Goal: Task Accomplishment & Management: Complete application form

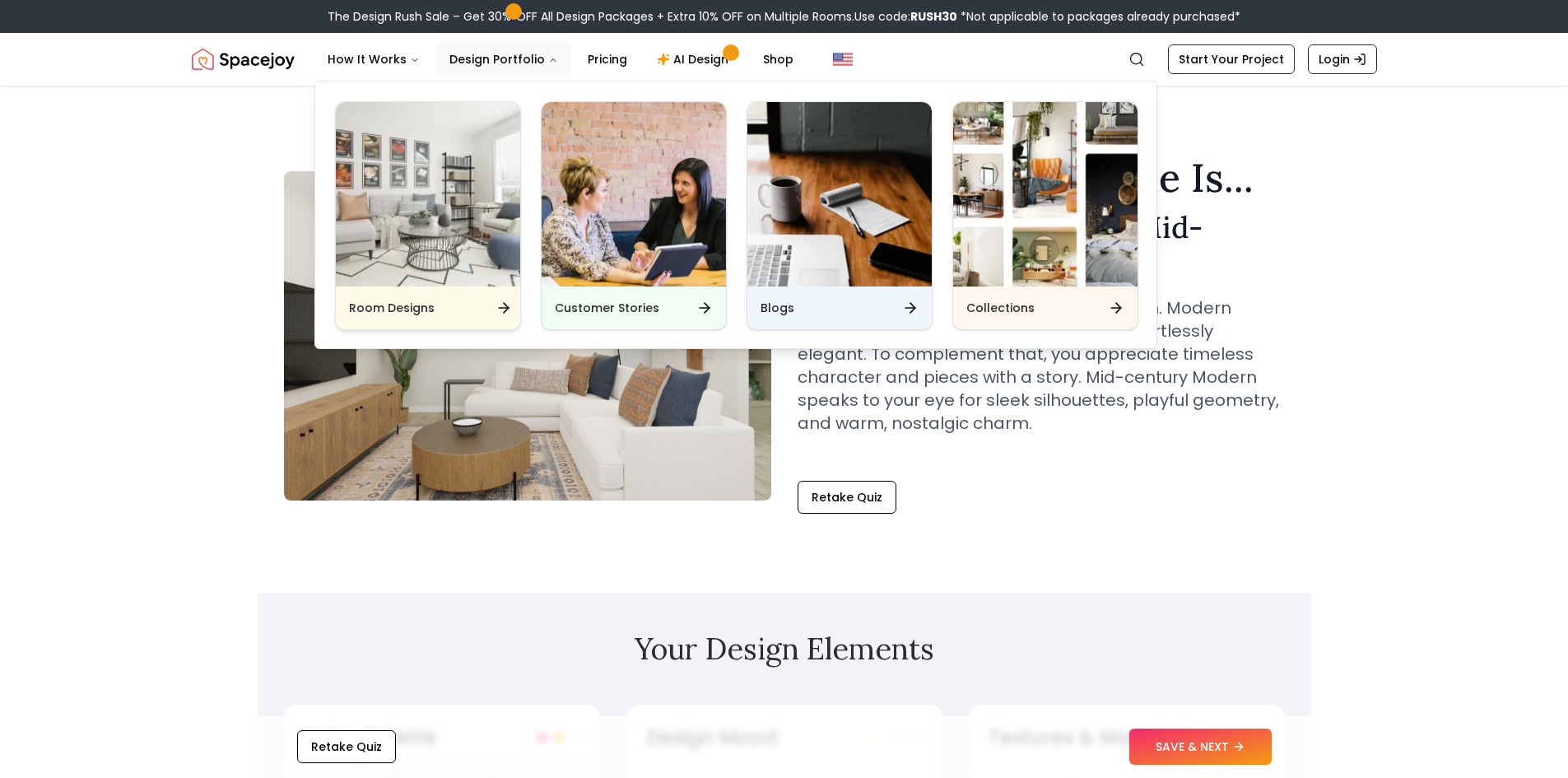
click at [456, 230] on img "Main" at bounding box center [428, 194] width 185 height 185
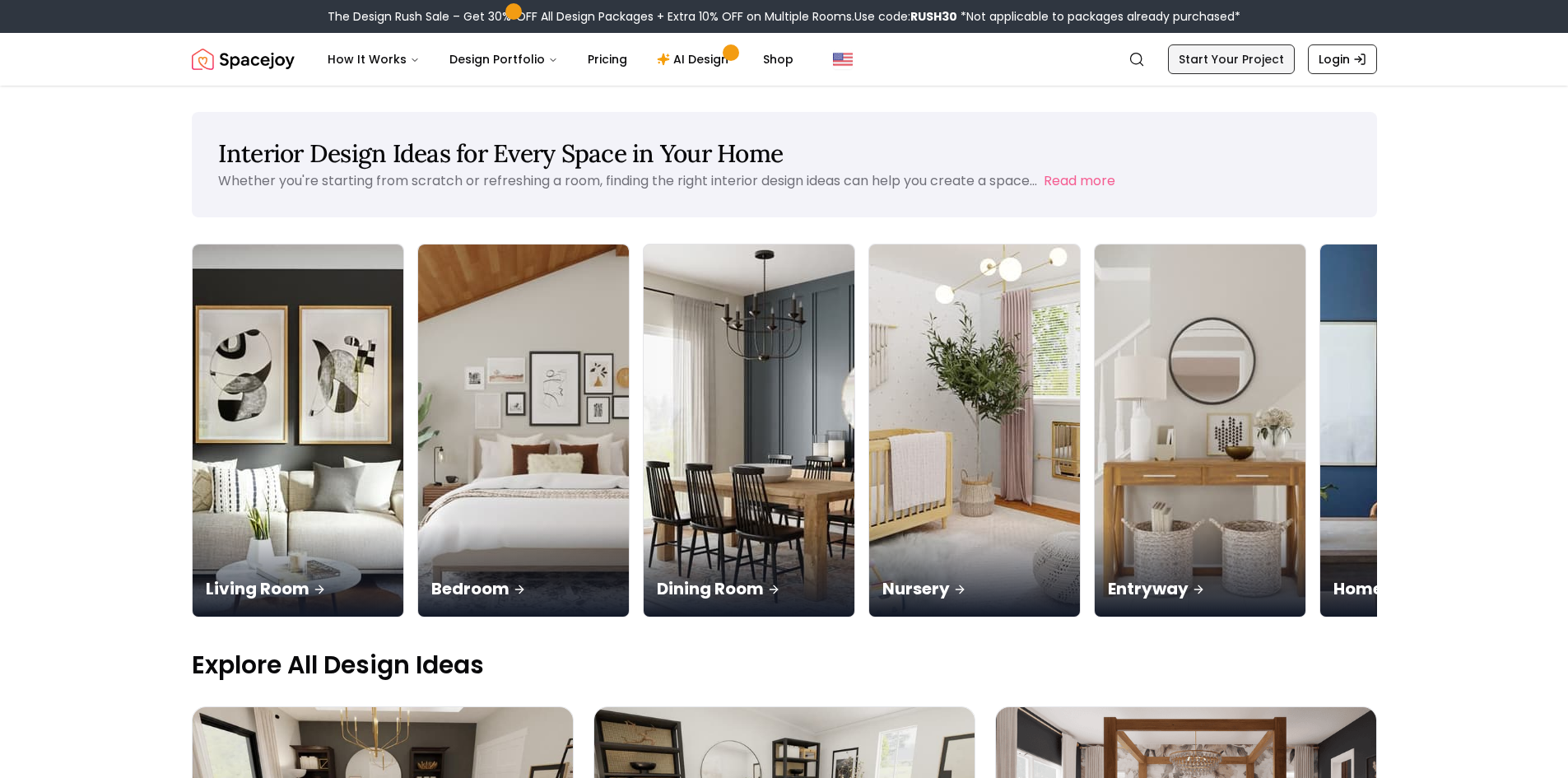
click at [1276, 66] on link "Start Your Project" at bounding box center [1231, 59] width 127 height 30
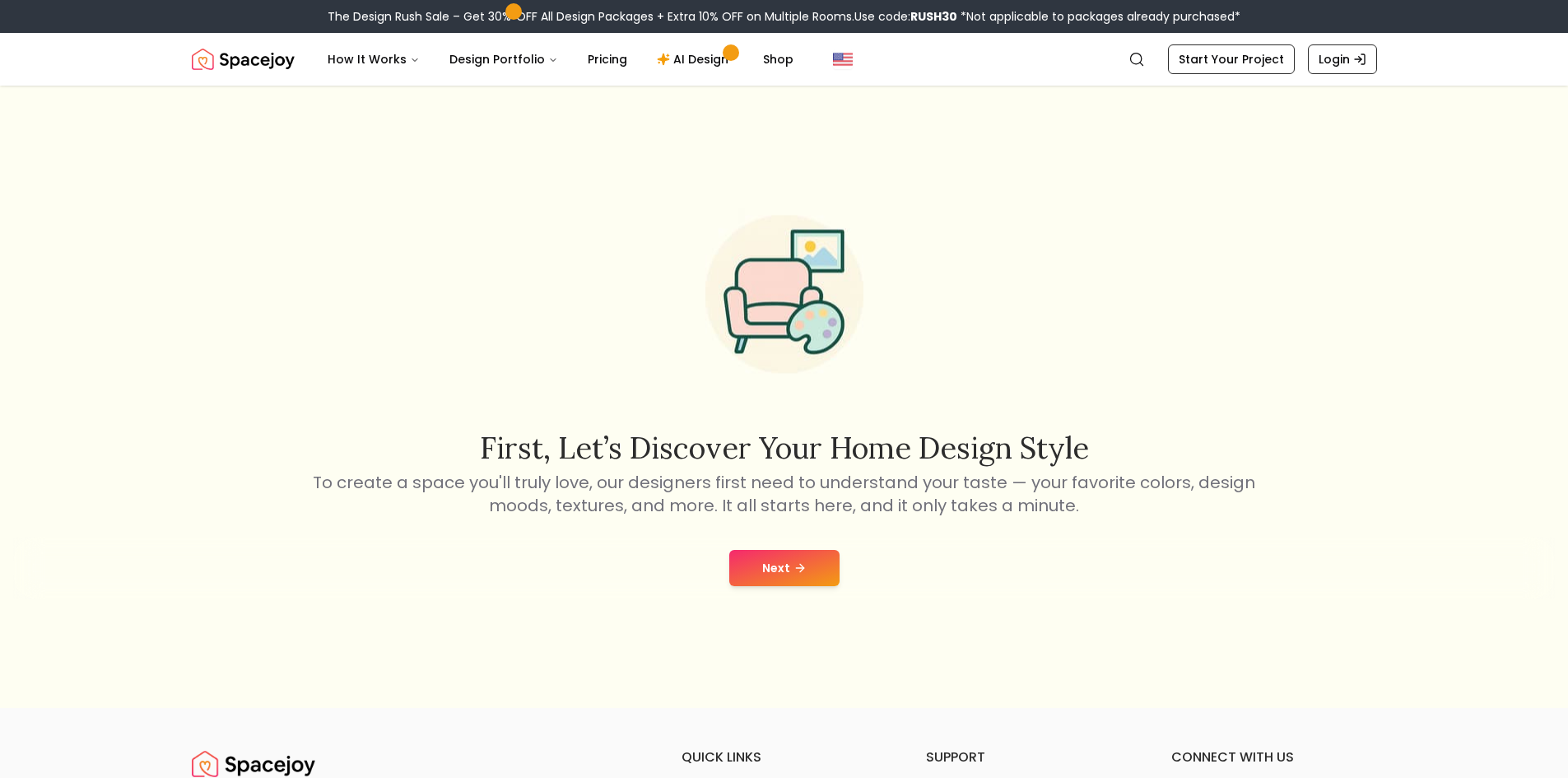
click at [795, 560] on button "Next" at bounding box center [784, 567] width 110 height 36
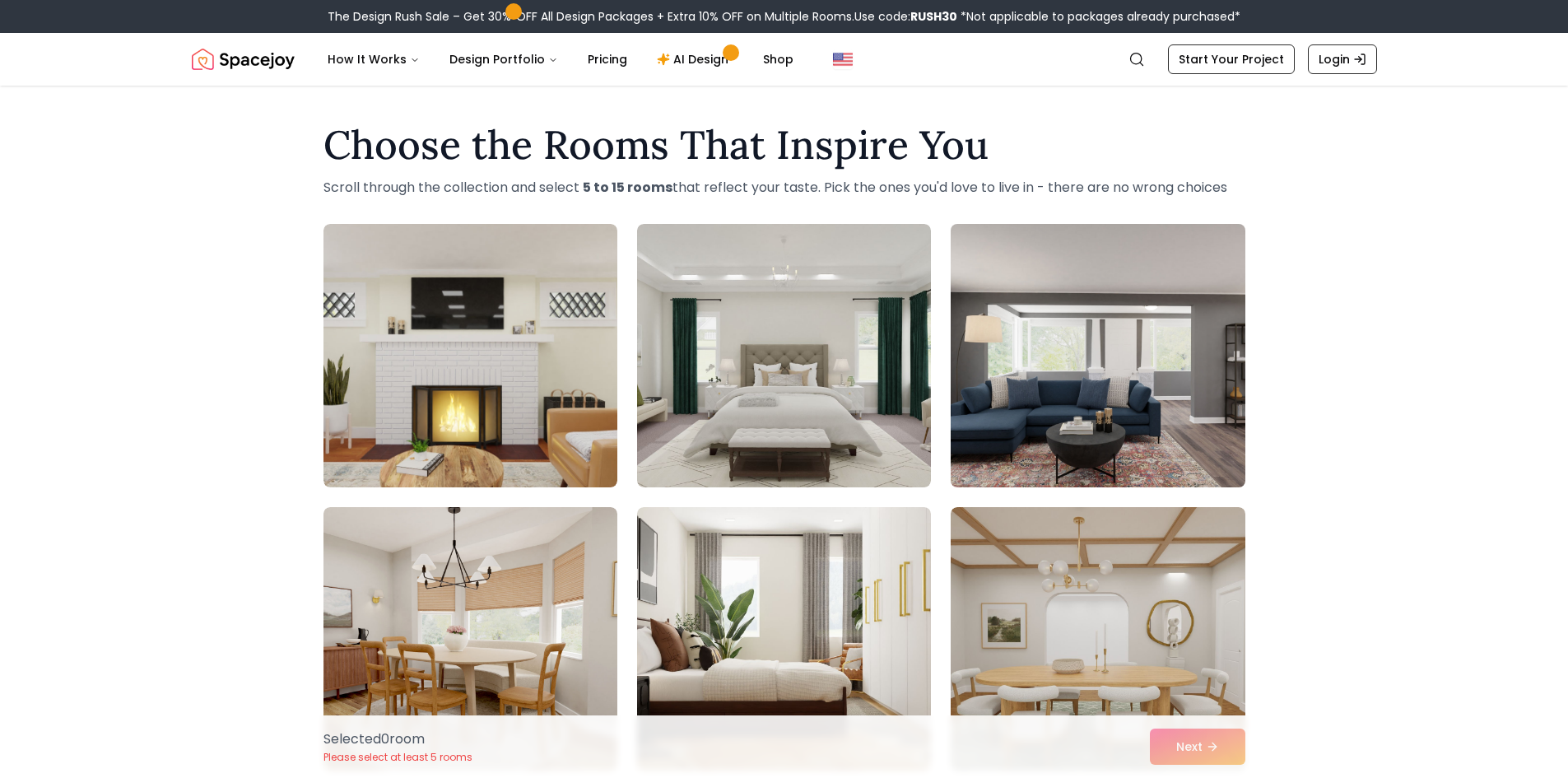
click at [1010, 340] on img at bounding box center [1098, 355] width 309 height 276
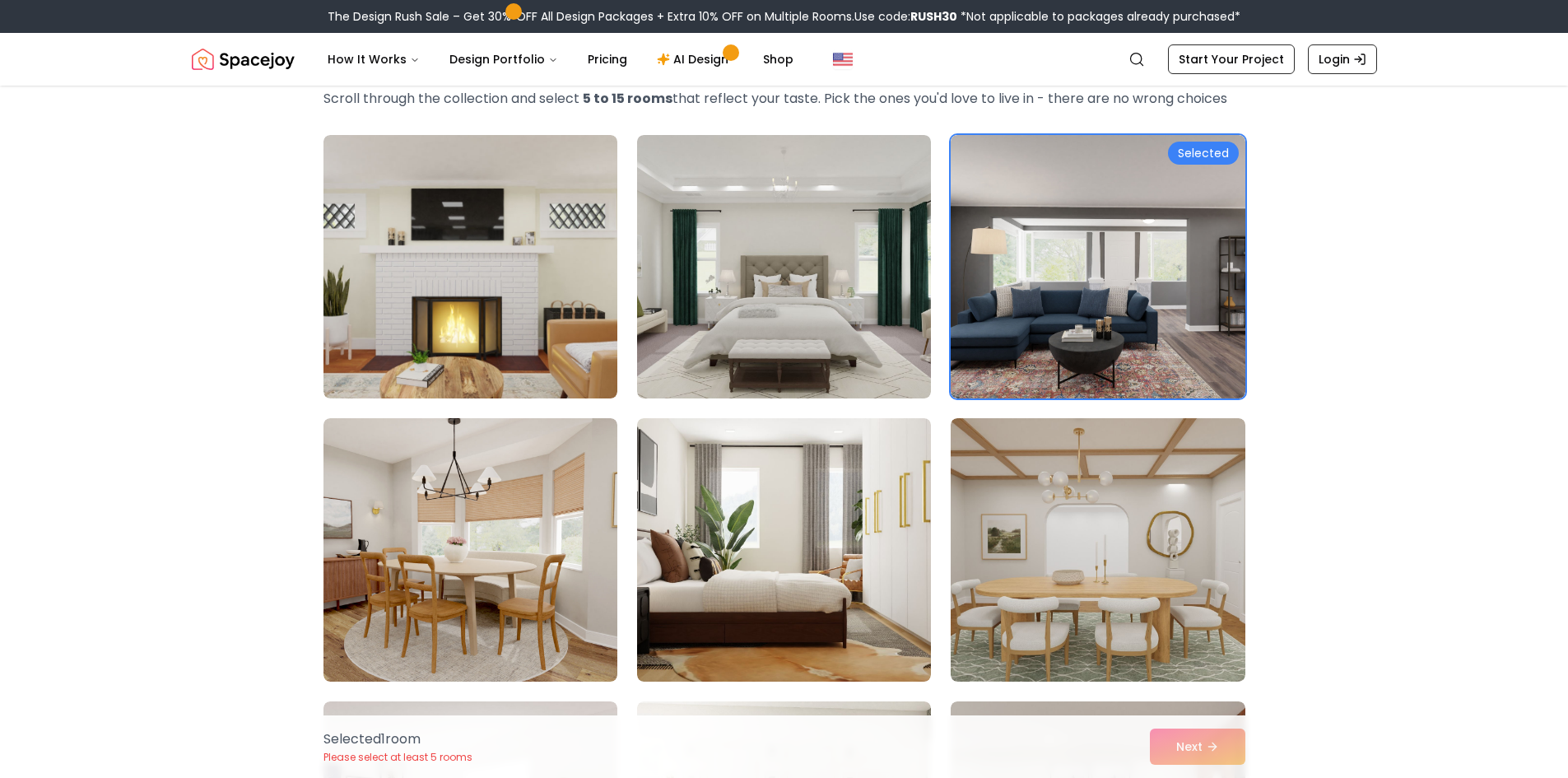
scroll to position [329, 0]
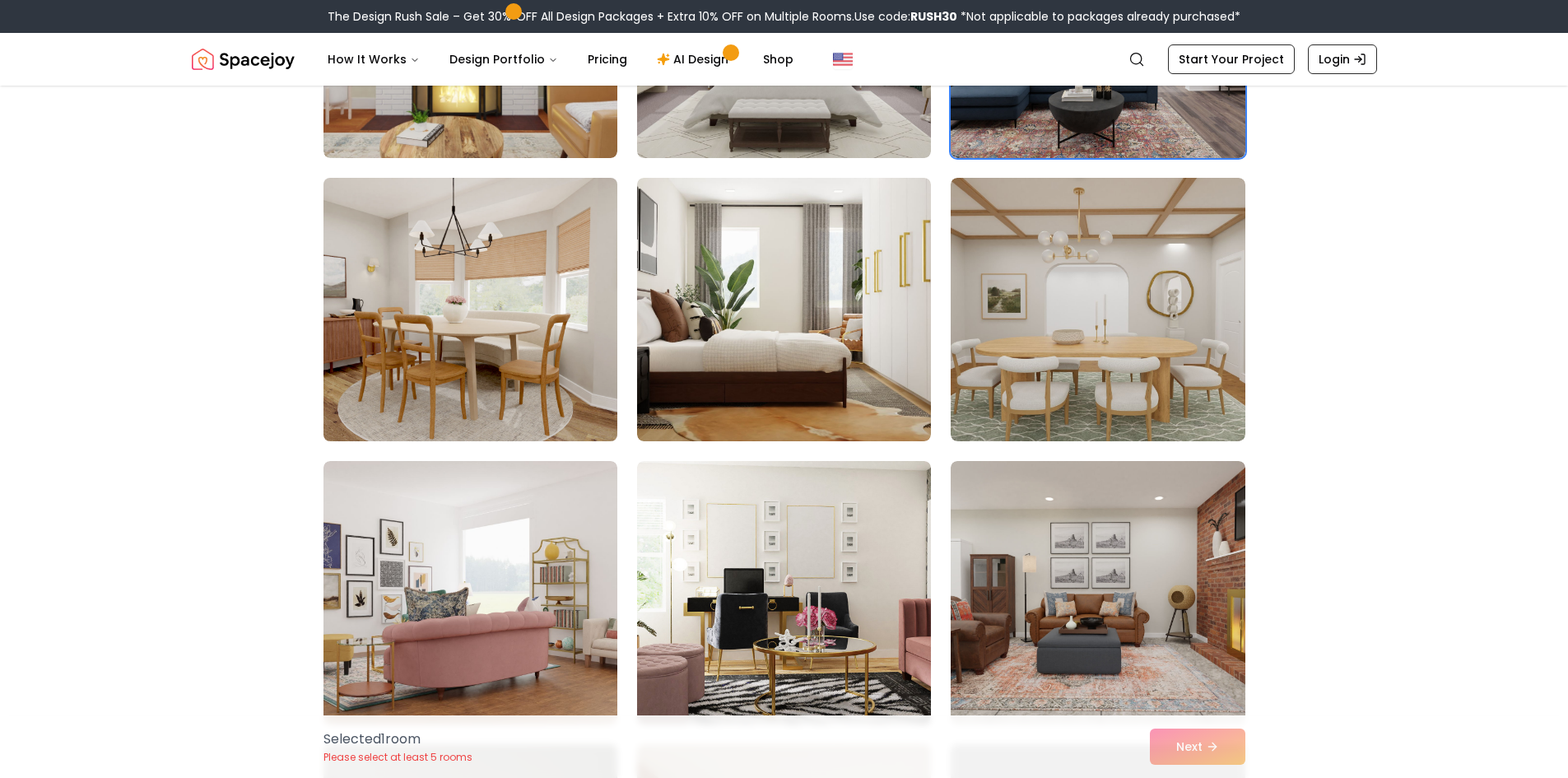
click at [489, 324] on img at bounding box center [470, 309] width 309 height 276
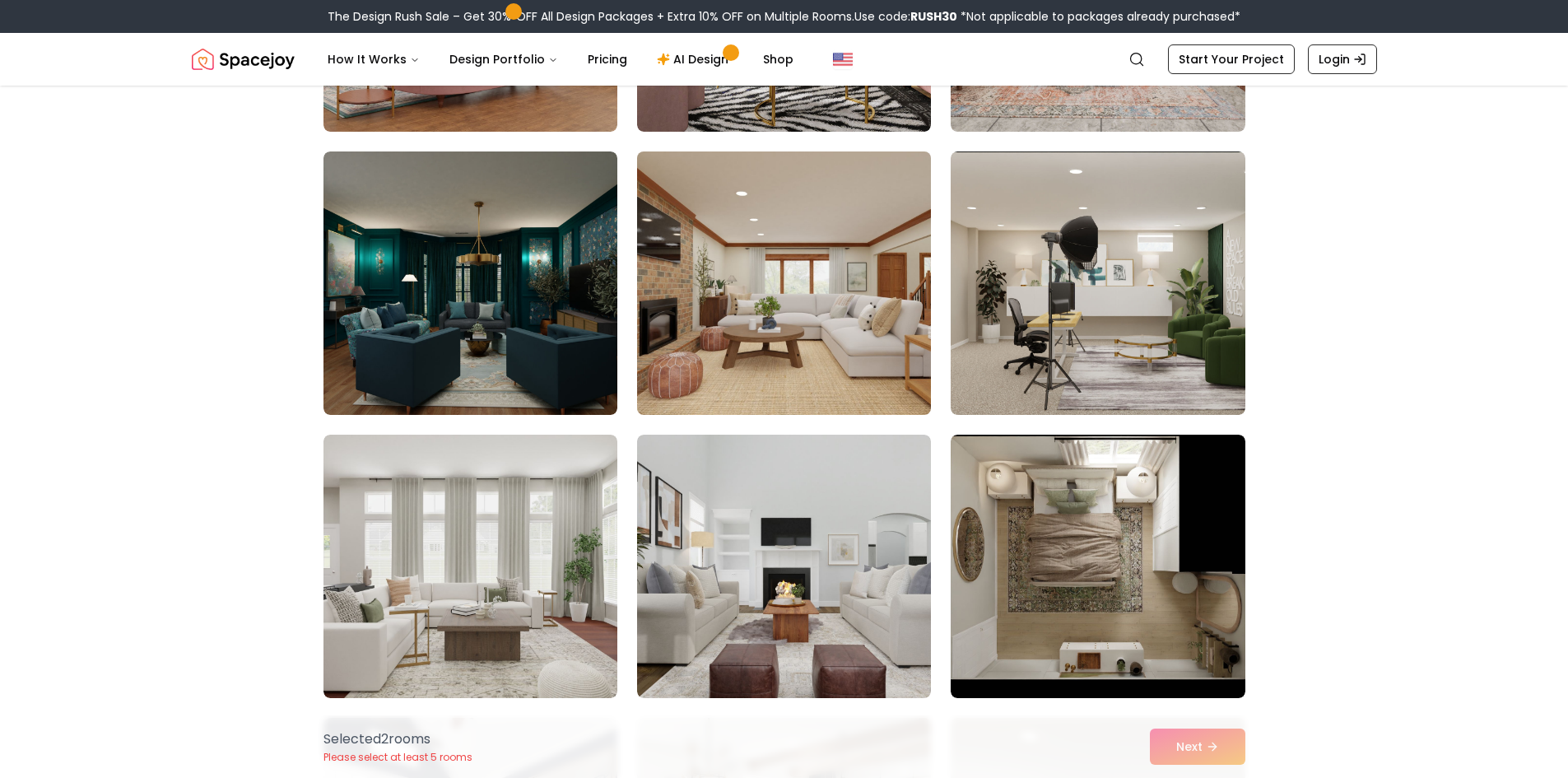
scroll to position [1152, 0]
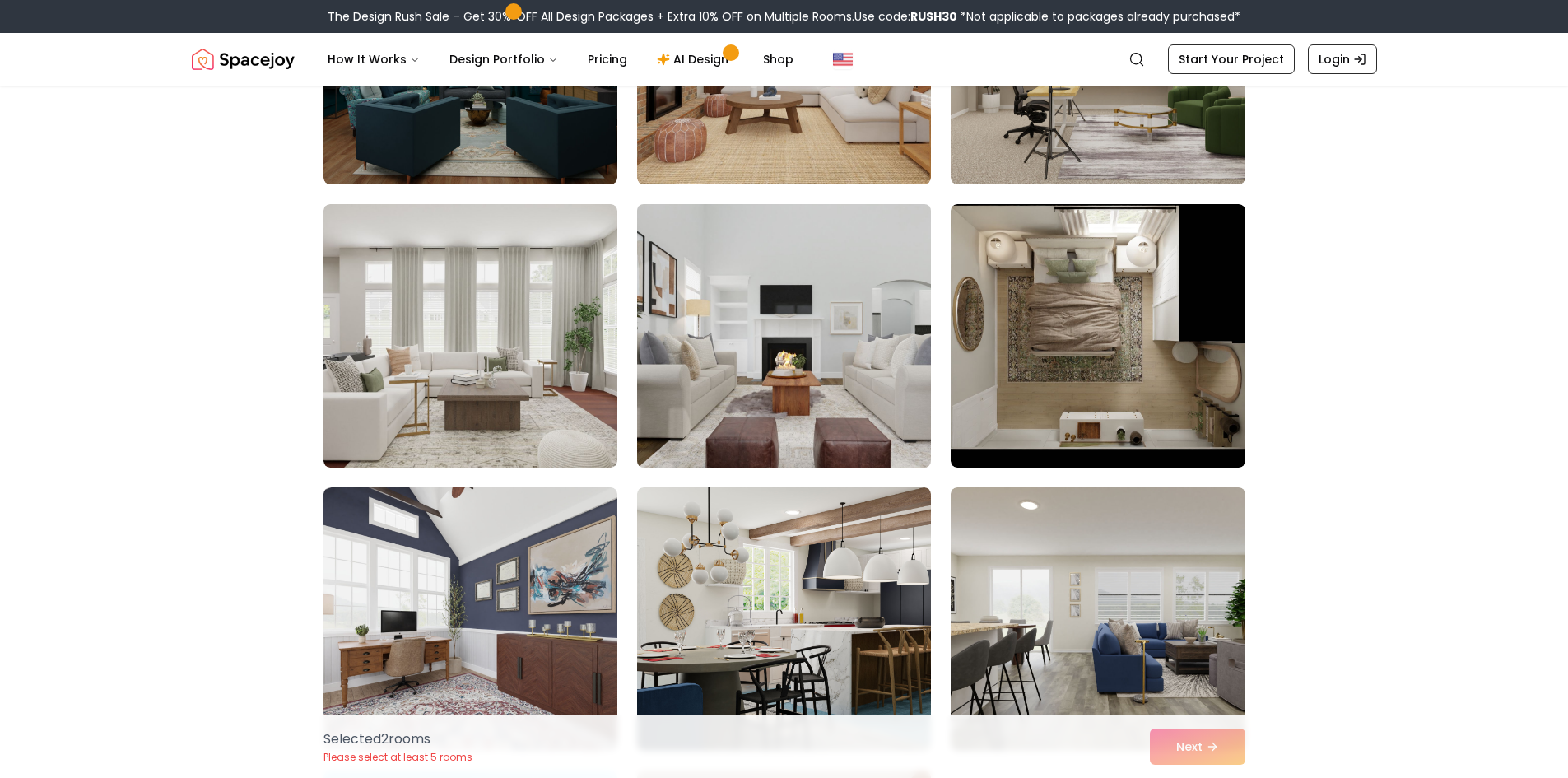
drag, startPoint x: 716, startPoint y: 327, endPoint x: 677, endPoint y: 332, distance: 39.3
click at [715, 328] on img at bounding box center [784, 335] width 309 height 276
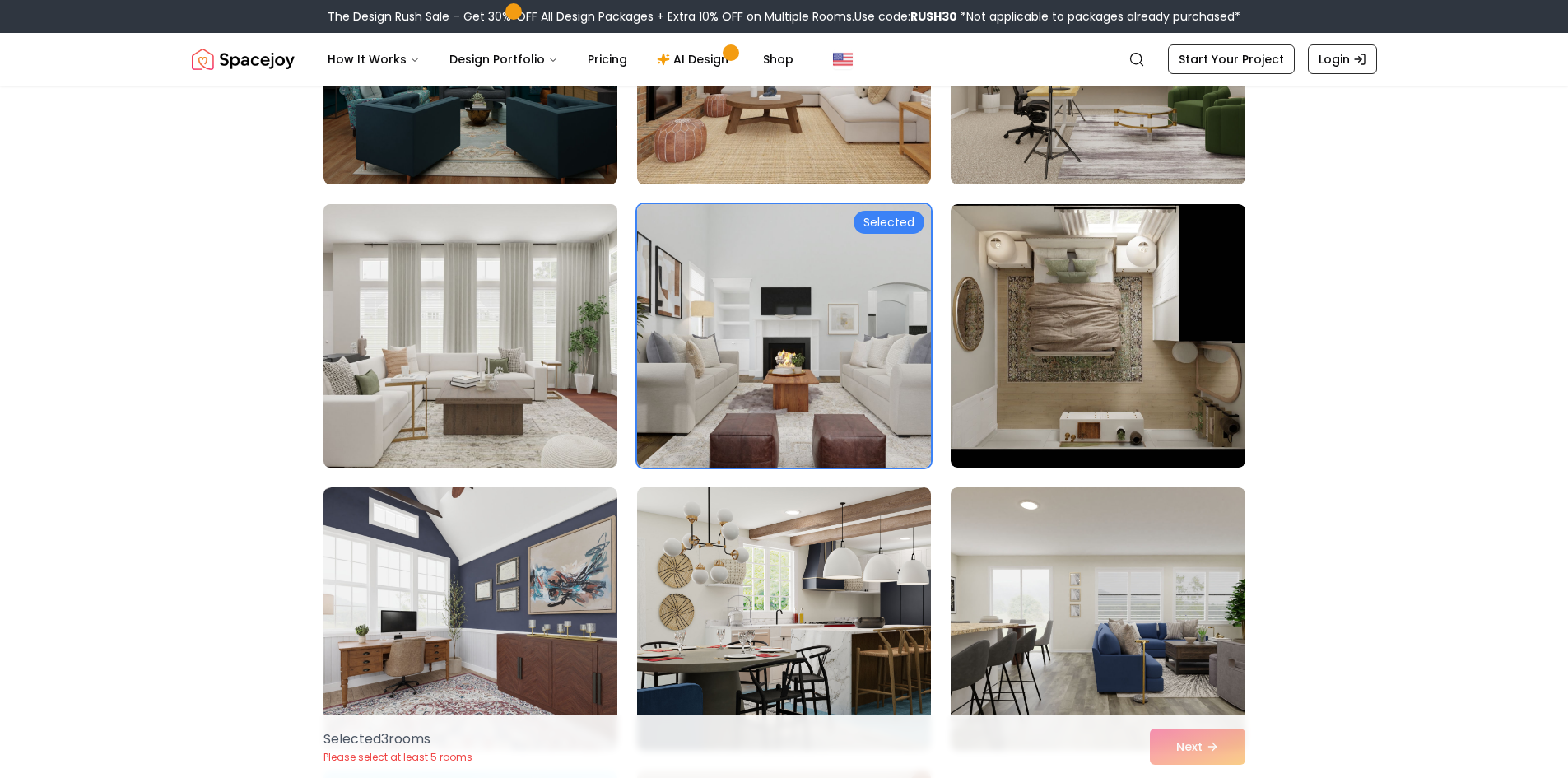
click at [490, 342] on img at bounding box center [470, 335] width 309 height 276
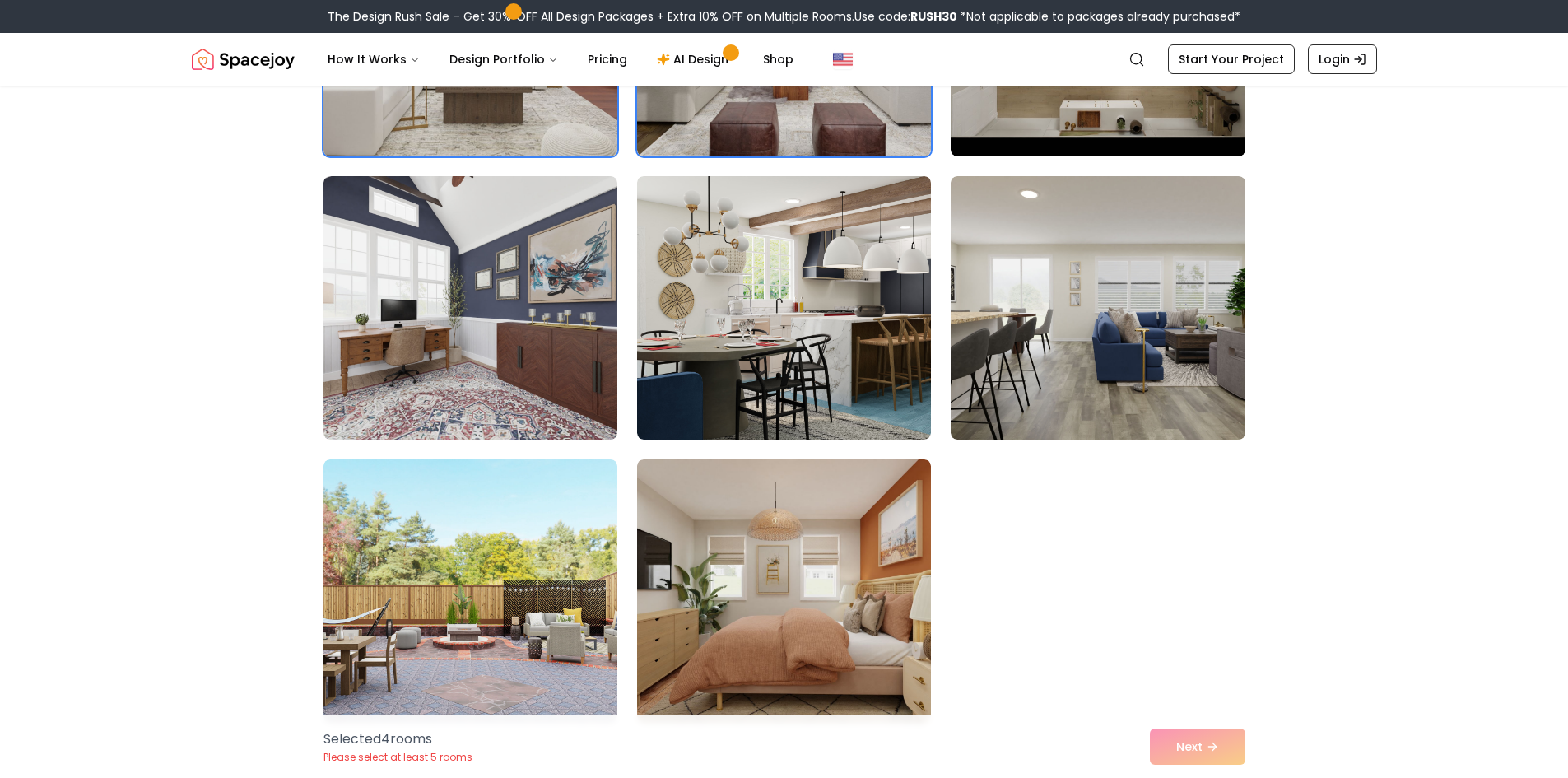
scroll to position [1481, 0]
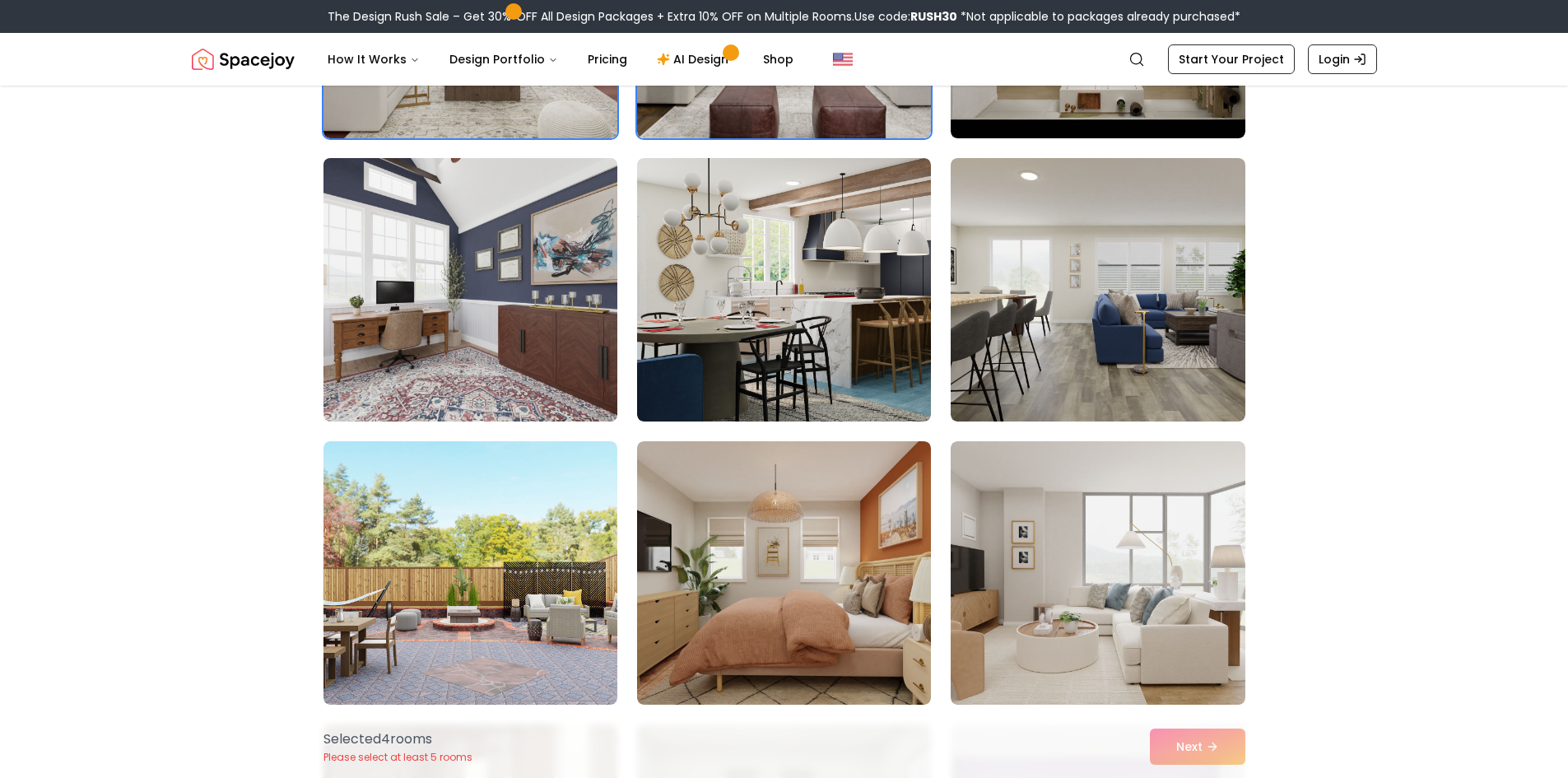
click at [503, 341] on img at bounding box center [470, 289] width 309 height 276
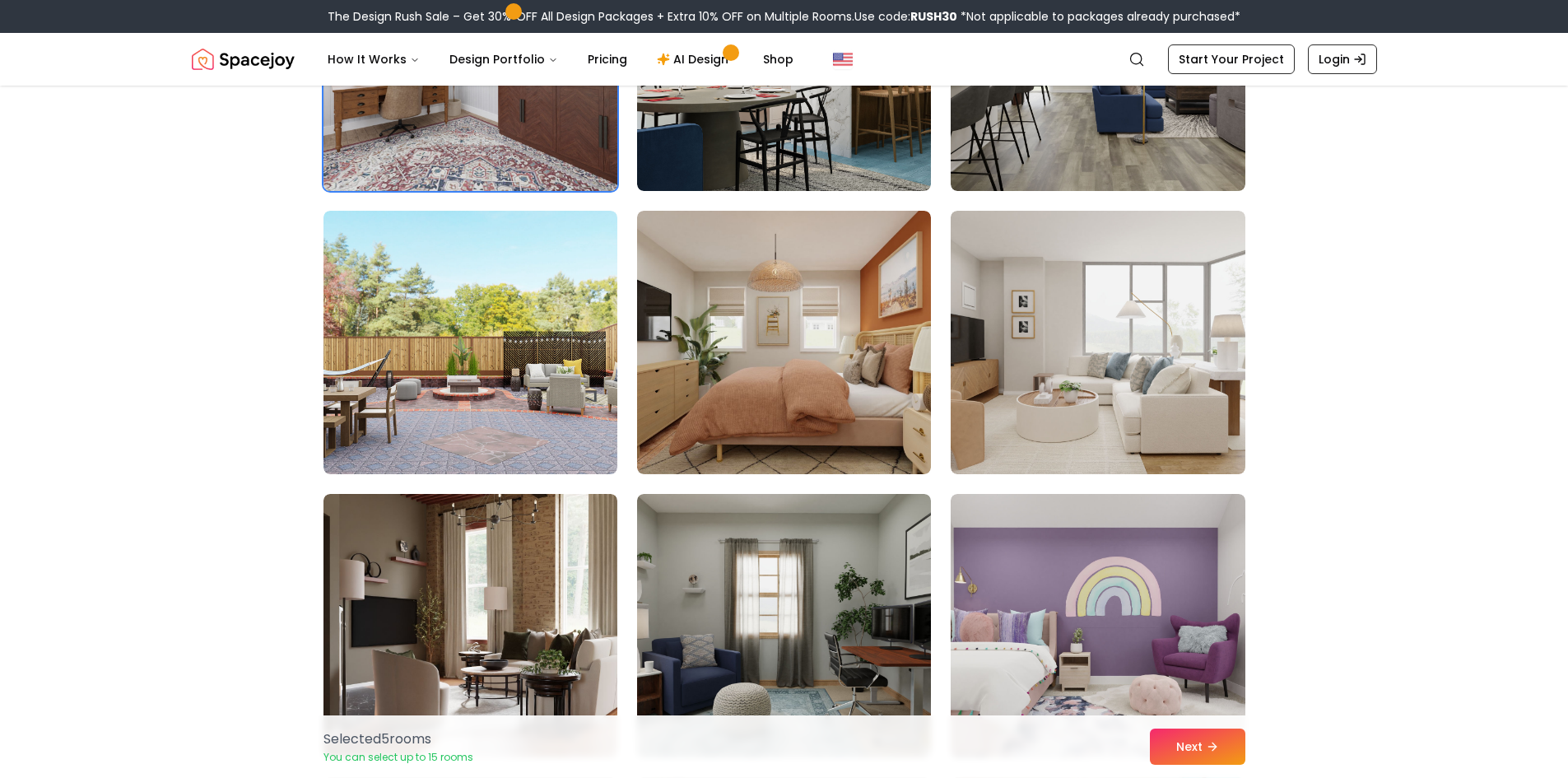
scroll to position [1729, 0]
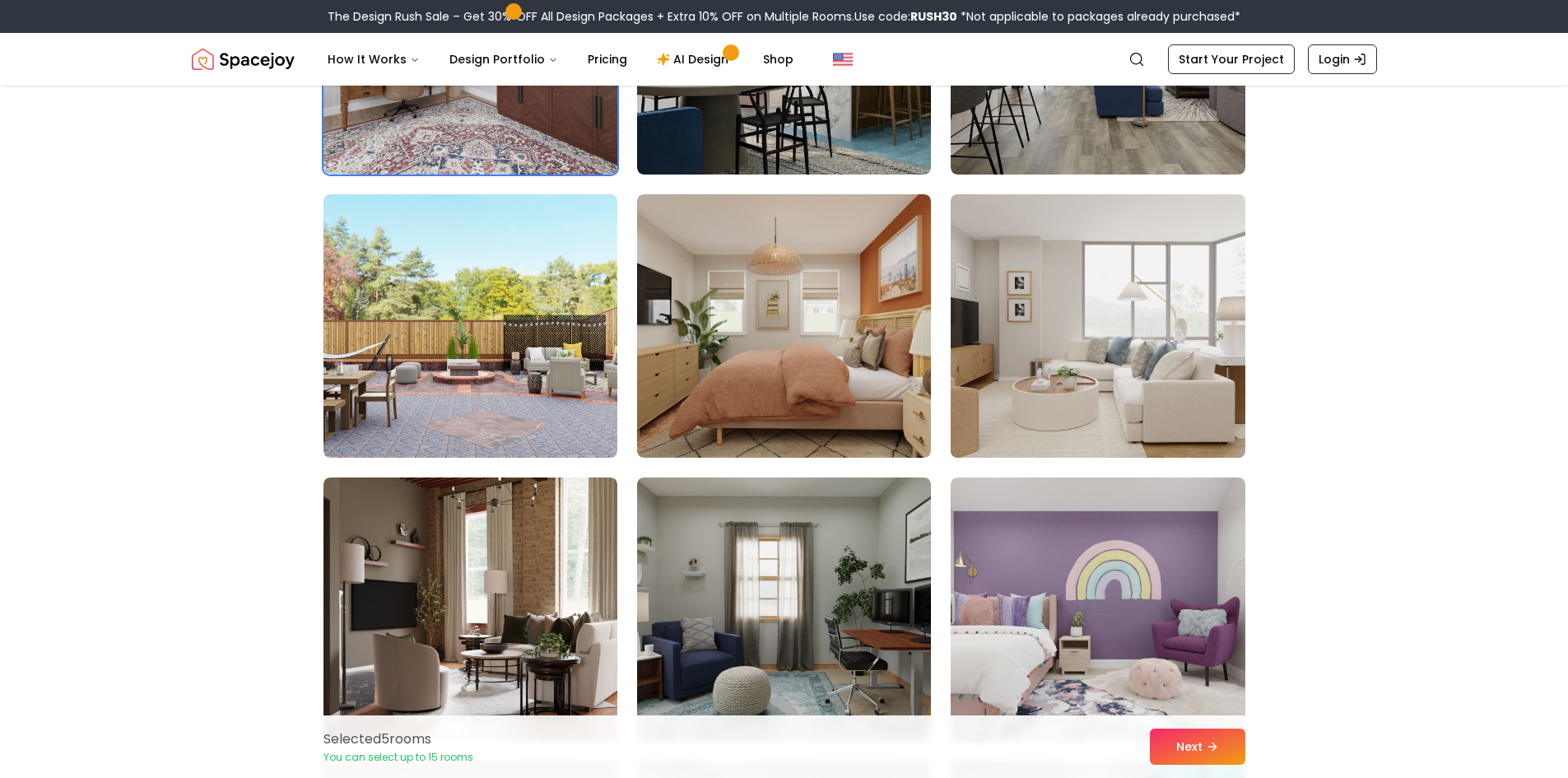
click at [1170, 434] on img at bounding box center [1098, 325] width 309 height 276
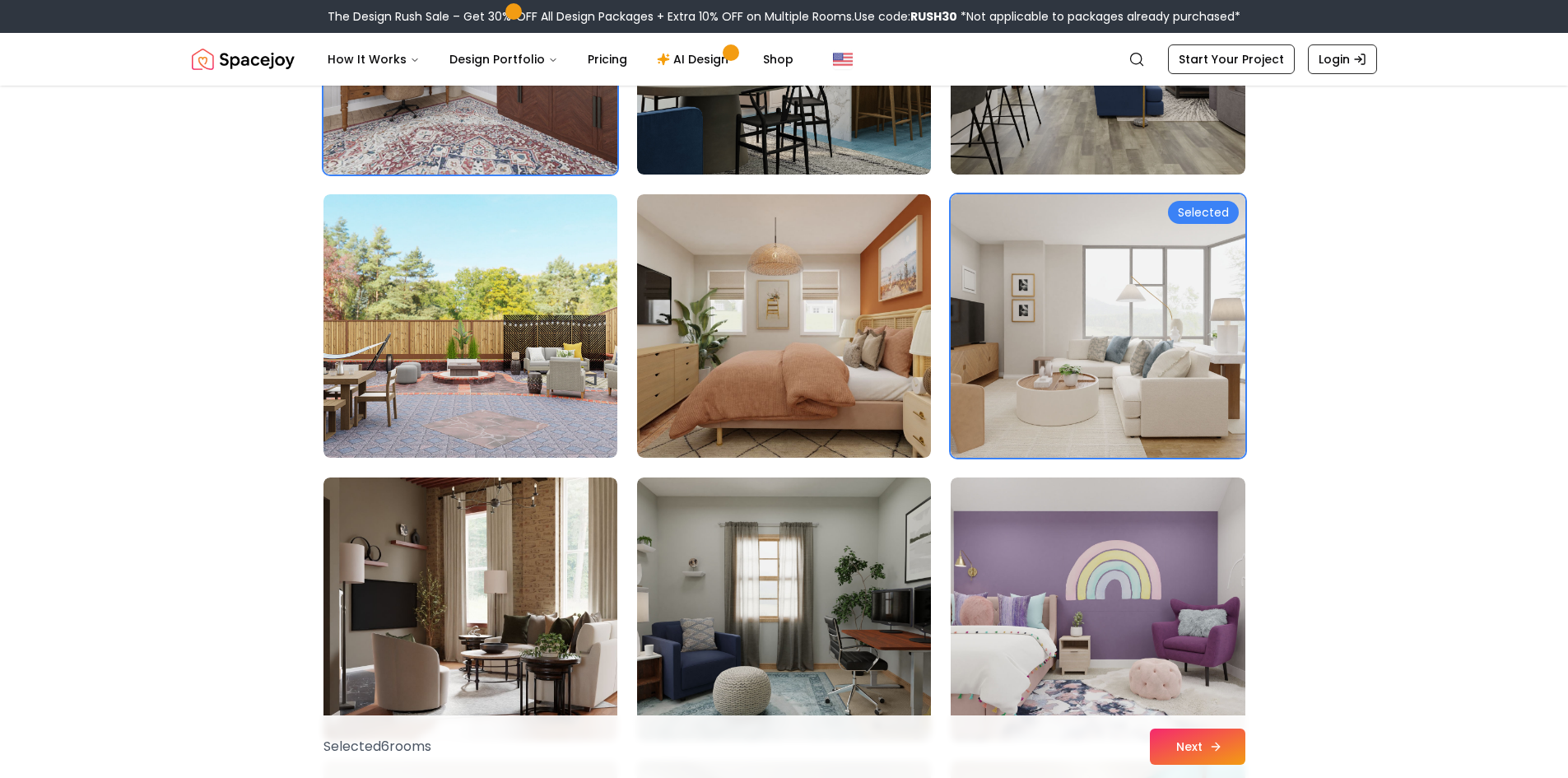
click at [1178, 731] on button "Next" at bounding box center [1197, 746] width 95 height 36
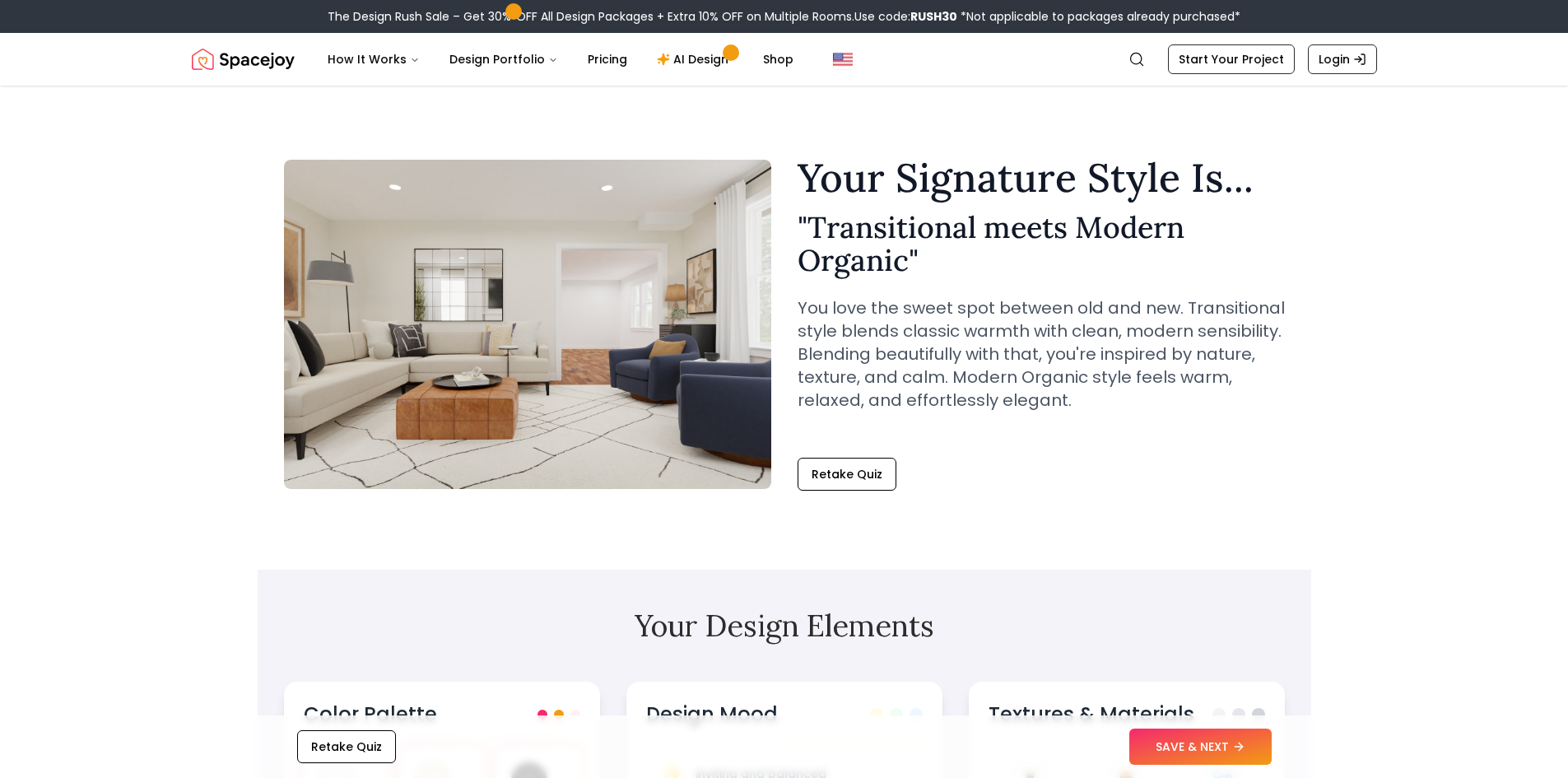
scroll to position [329, 0]
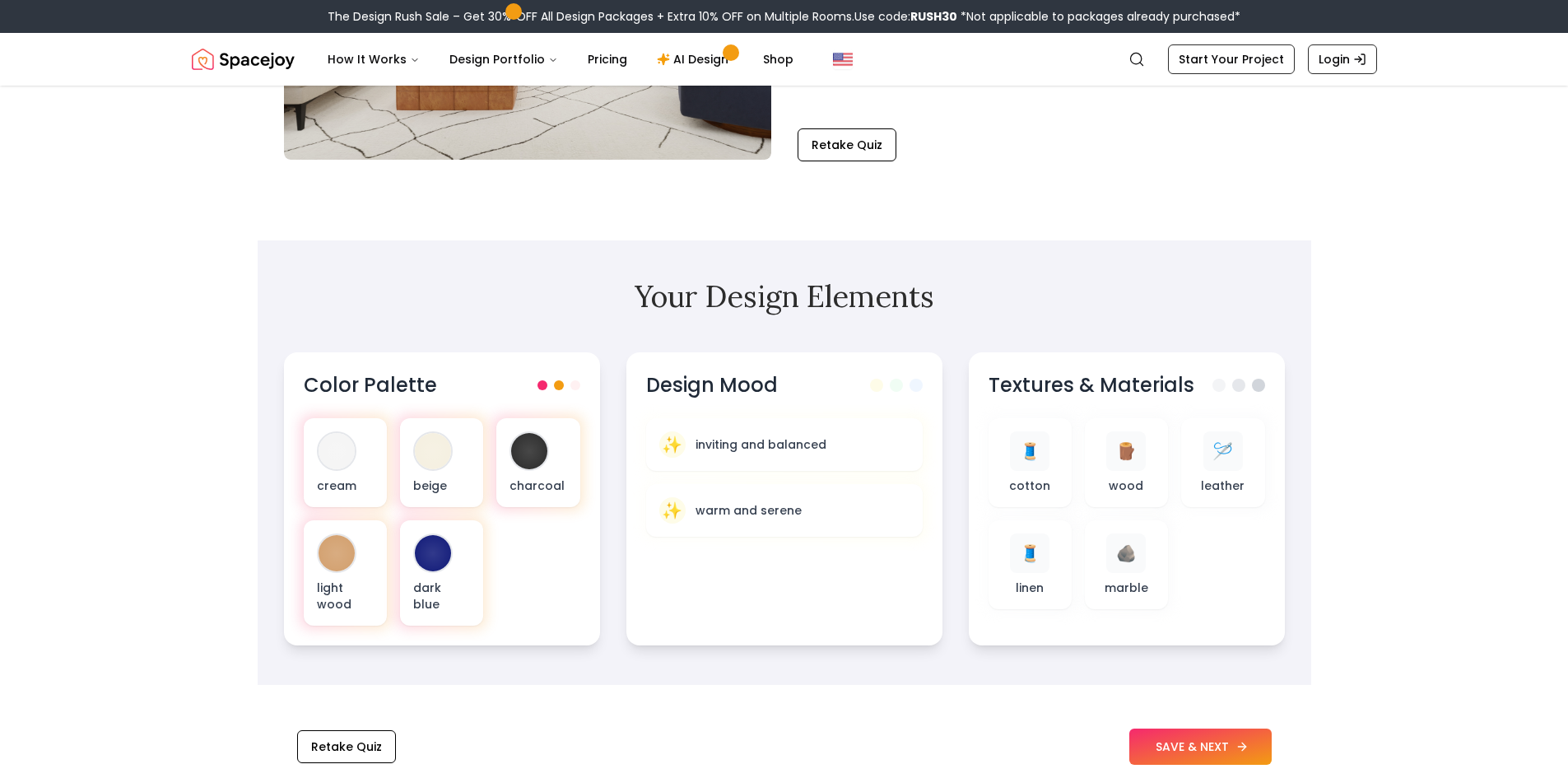
click at [1168, 746] on button "SAVE & NEXT" at bounding box center [1200, 746] width 142 height 36
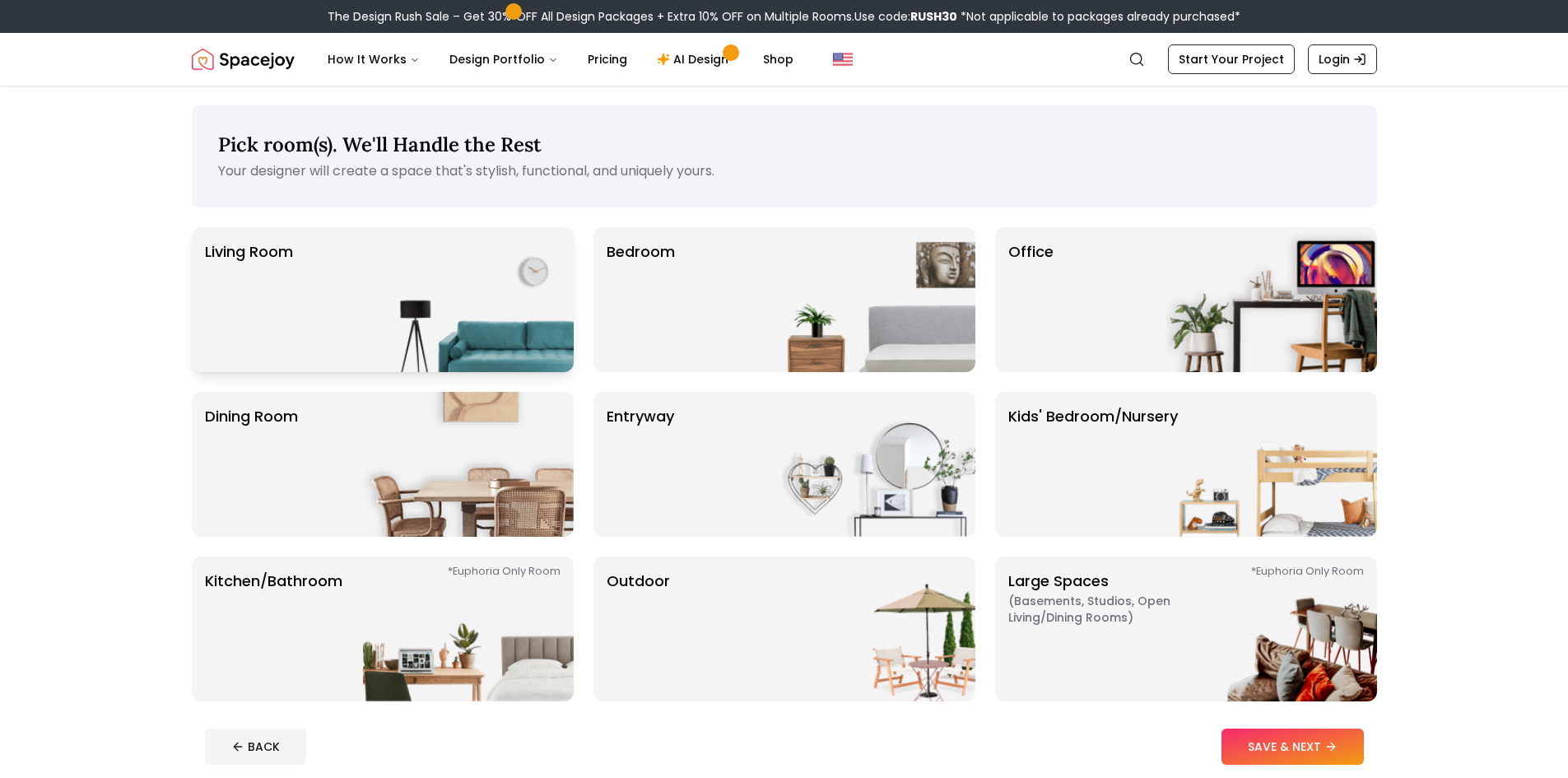
click at [393, 288] on img at bounding box center [468, 299] width 211 height 145
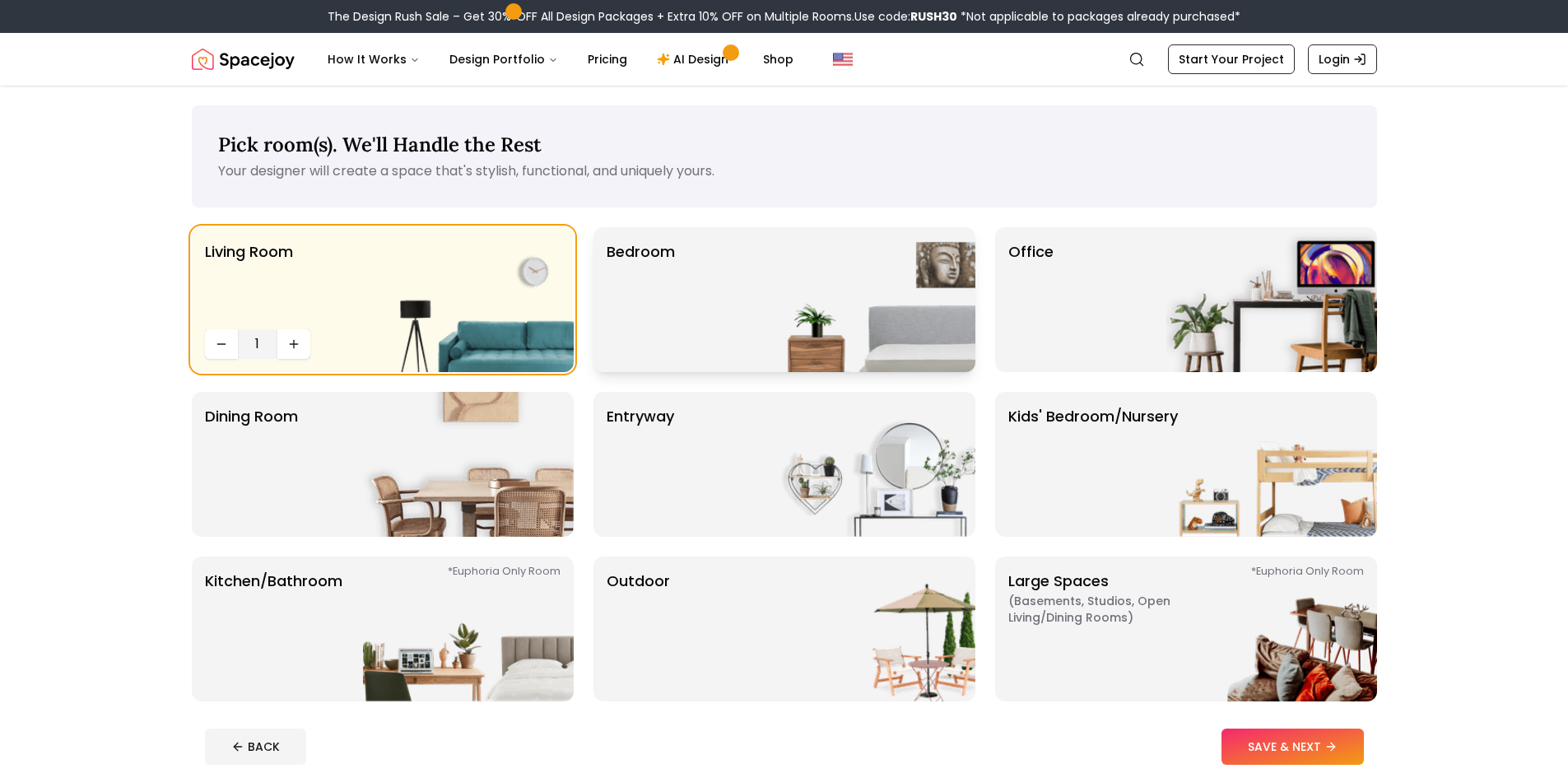
click at [803, 318] on img at bounding box center [869, 299] width 211 height 145
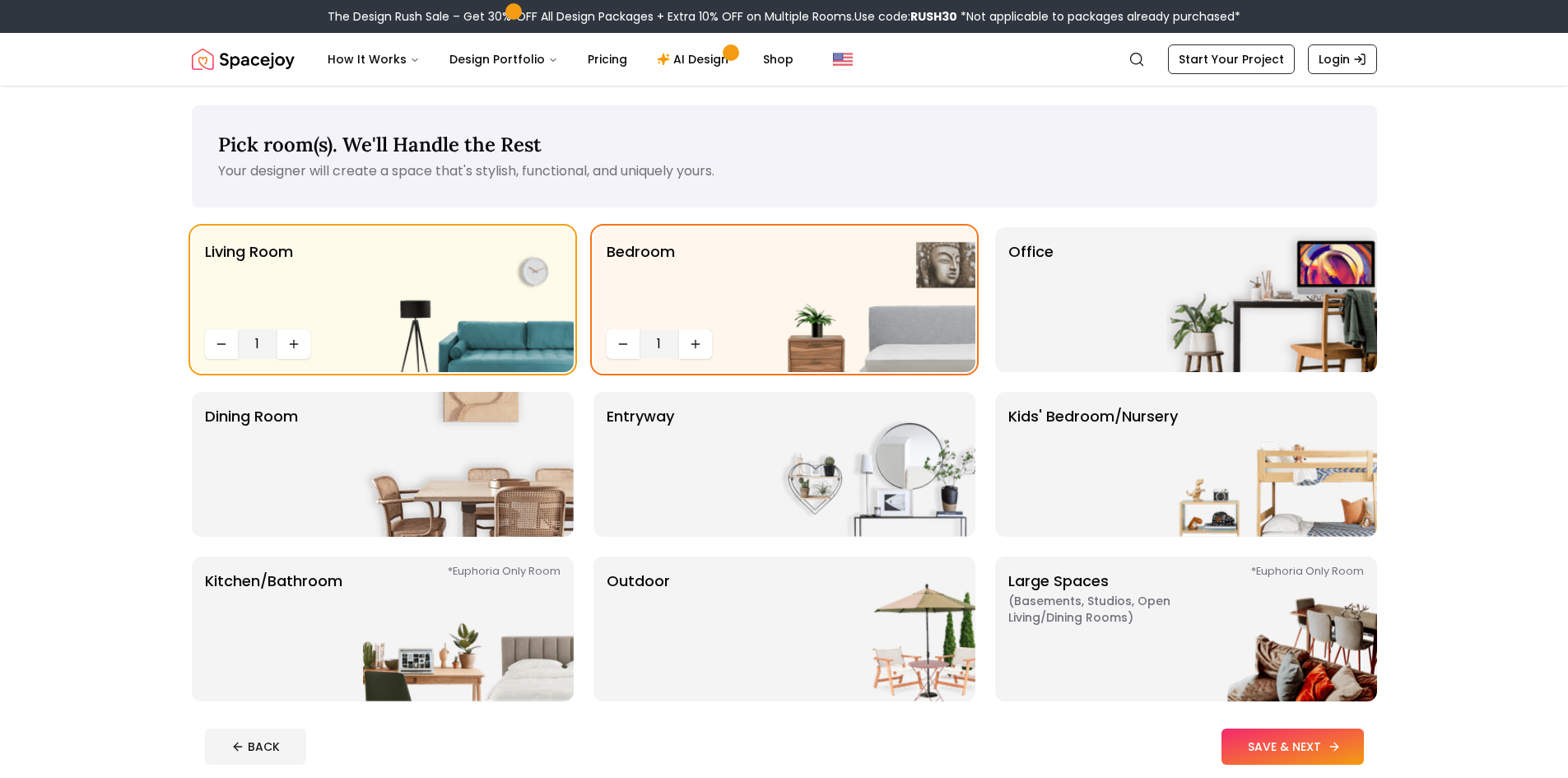
click at [1247, 732] on button "SAVE & NEXT" at bounding box center [1293, 746] width 142 height 36
